Goal: Task Accomplishment & Management: Manage account settings

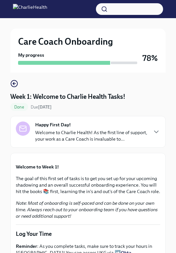
scroll to position [54, 0]
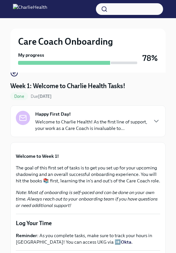
click at [149, 114] on div "Happy First Day! Welcome to Charlie Health! As the first line of support, your …" at bounding box center [88, 121] width 145 height 21
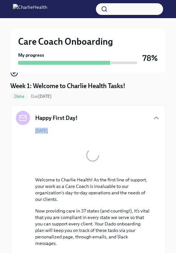
click at [149, 114] on div "Happy First Day!" at bounding box center [88, 118] width 145 height 14
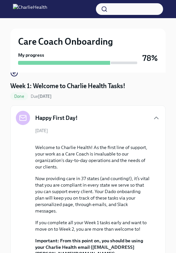
click at [149, 122] on div "Happy First Day!" at bounding box center [88, 118] width 145 height 14
click at [12, 76] on icon "button" at bounding box center [14, 73] width 8 height 8
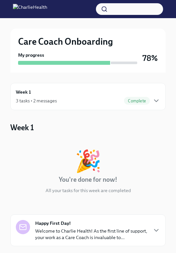
click at [90, 90] on div "Week 1 3 tasks • 2 messages Complete" at bounding box center [88, 96] width 145 height 16
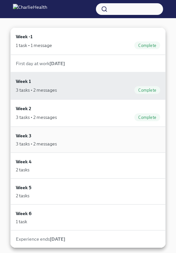
click at [63, 141] on div "3 tasks • 2 messages" at bounding box center [88, 143] width 145 height 6
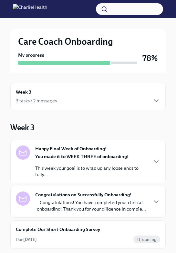
click at [69, 150] on strong "Happy Final Week of Onboarding!" at bounding box center [70, 148] width 71 height 6
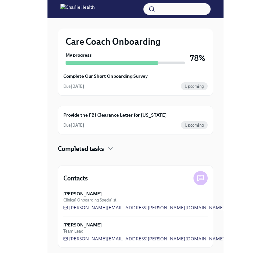
scroll to position [208, 0]
